Goal: Find specific page/section: Find specific page/section

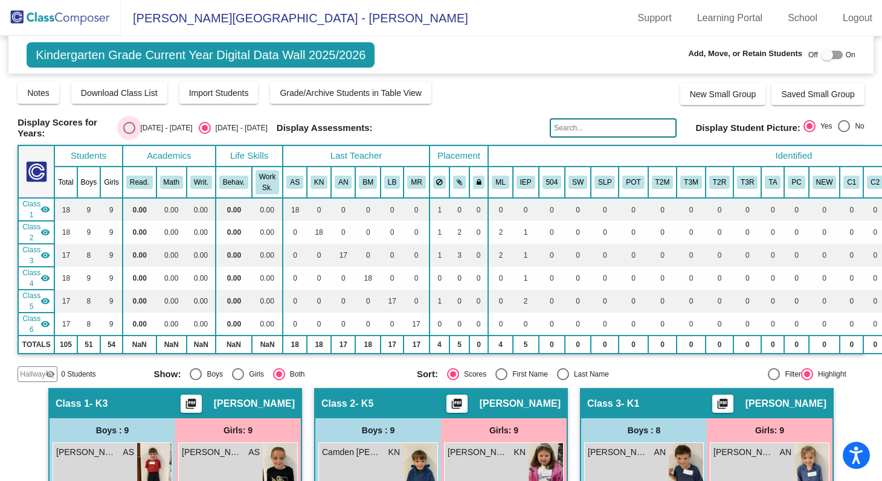
click at [151, 129] on div "[DATE] - [DATE]" at bounding box center [163, 128] width 57 height 11
click at [129, 134] on input "[DATE] - [DATE]" at bounding box center [129, 134] width 1 height 1
radio input "true"
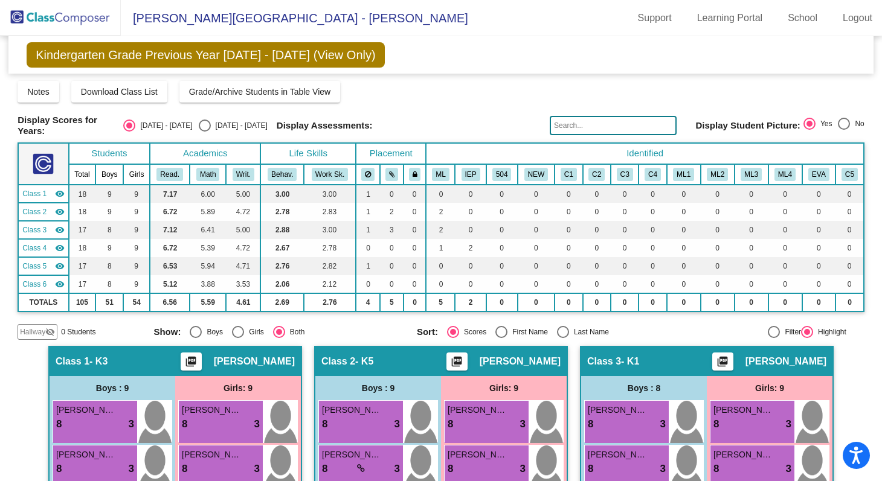
click at [70, 17] on img at bounding box center [60, 18] width 121 height 36
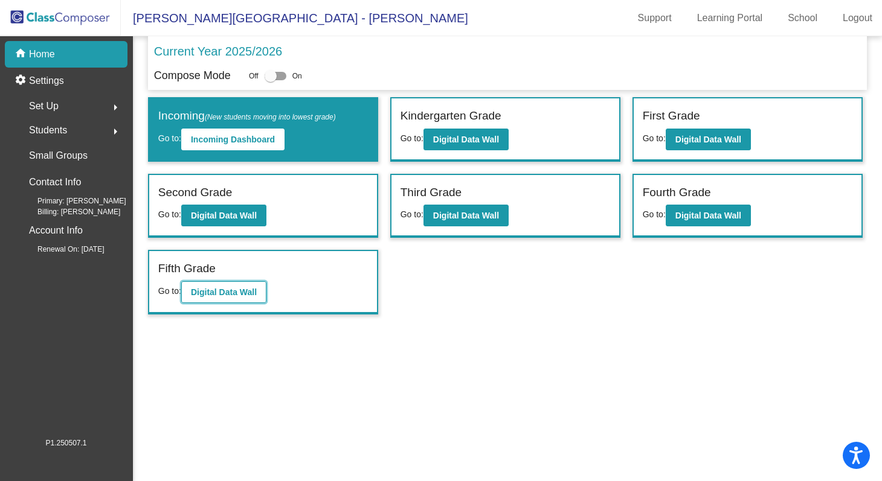
click at [205, 292] on b "Digital Data Wall" at bounding box center [224, 293] width 66 height 10
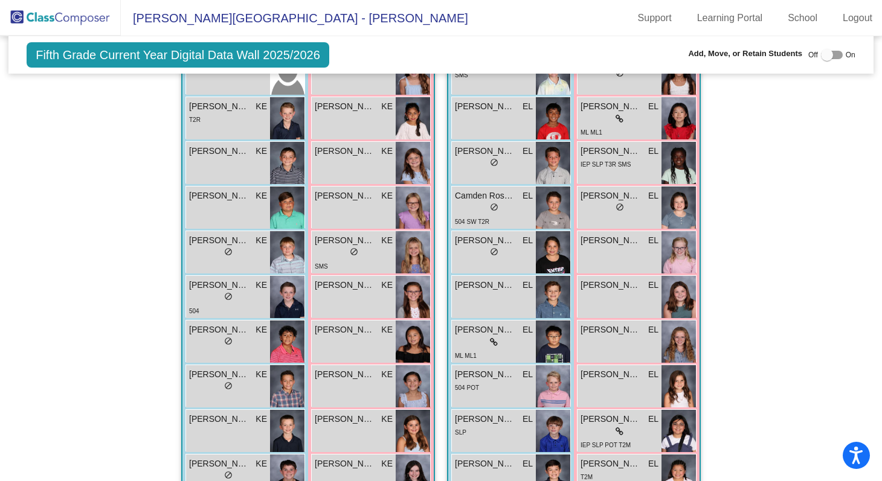
scroll to position [1028, 0]
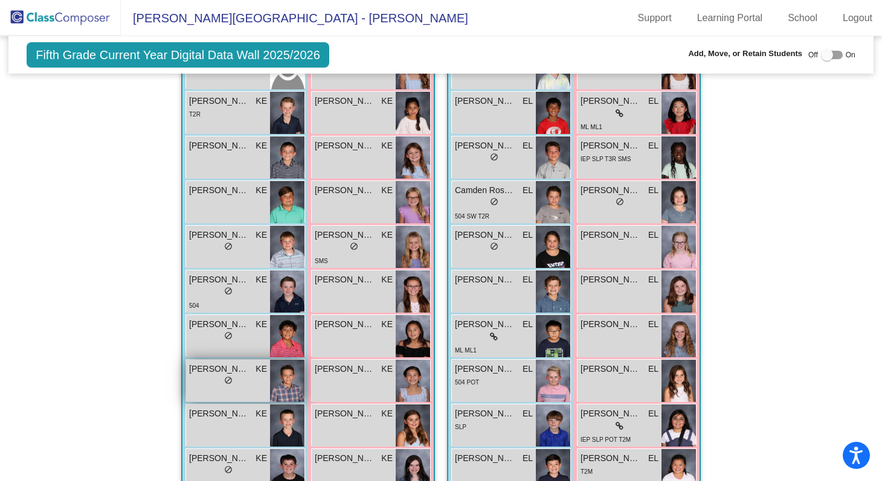
click at [239, 376] on div "lock do_not_disturb_alt" at bounding box center [228, 382] width 78 height 13
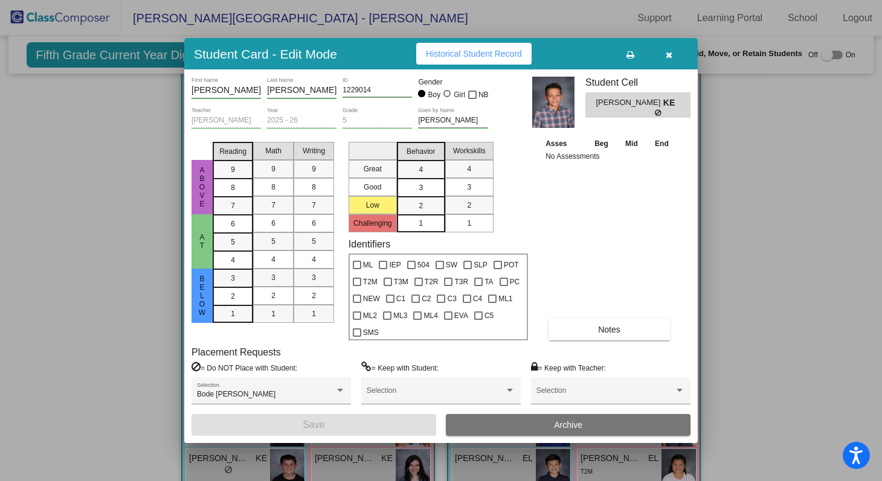
click at [660, 61] on button "button" at bounding box center [668, 54] width 39 height 22
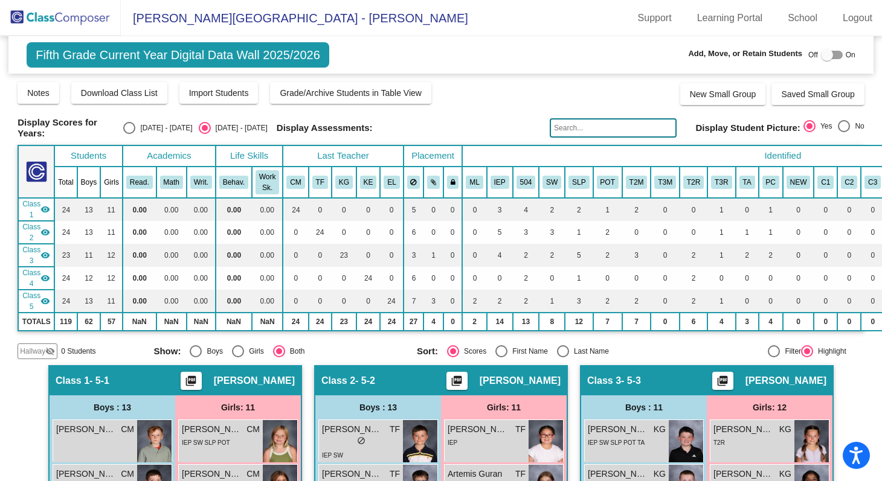
scroll to position [0, 0]
click at [489, 26] on mat-toolbar "Olive-[PERSON_NAME][GEOGRAPHIC_DATA] - [PERSON_NAME] Support Learning Portal Sc…" at bounding box center [441, 18] width 882 height 36
